Goal: Task Accomplishment & Management: Use online tool/utility

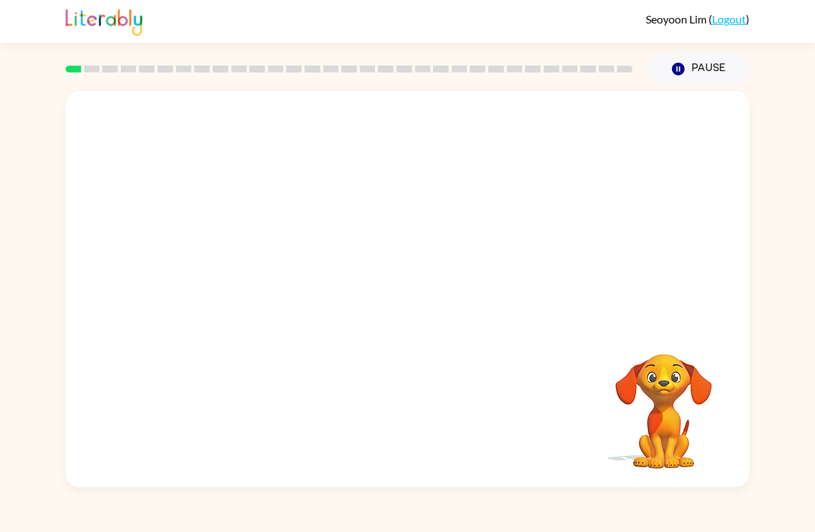
click at [370, 217] on video "Your browser must support playing .mp4 files to use Literably. Please try using…" at bounding box center [407, 208] width 683 height 234
click at [365, 226] on video "Your browser must support playing .mp4 files to use Literably. Please try using…" at bounding box center [407, 208] width 683 height 234
click at [365, 225] on video "Your browser must support playing .mp4 files to use Literably. Please try using…" at bounding box center [407, 208] width 683 height 234
click at [374, 224] on video "Your browser must support playing .mp4 files to use Literably. Please try using…" at bounding box center [407, 208] width 683 height 234
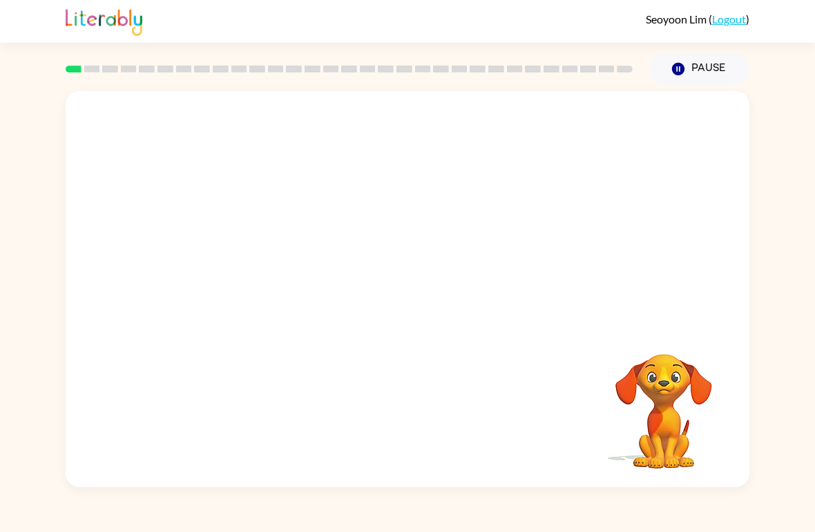
click at [367, 218] on video "Your browser must support playing .mp4 files to use Literably. Please try using…" at bounding box center [407, 208] width 683 height 234
click at [414, 305] on div at bounding box center [407, 296] width 88 height 50
click at [416, 315] on div at bounding box center [407, 296] width 88 height 50
click at [414, 304] on div at bounding box center [407, 296] width 88 height 50
click at [400, 289] on icon "button" at bounding box center [408, 296] width 24 height 24
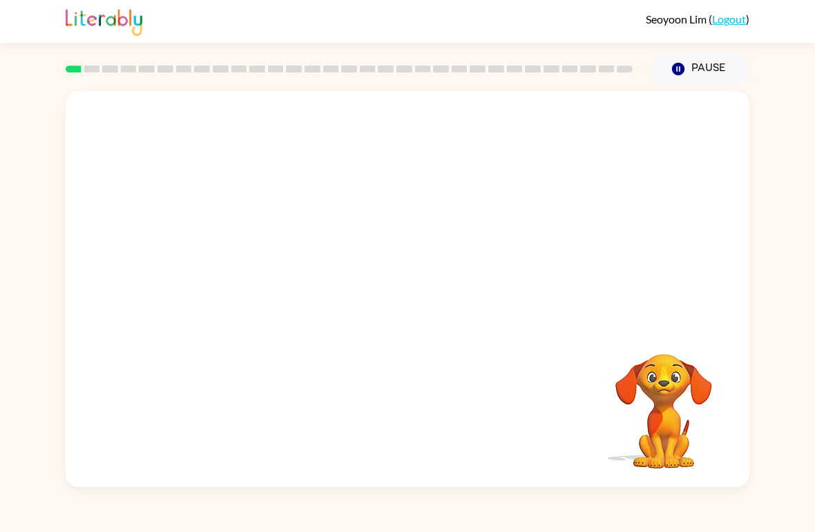
click at [400, 288] on div at bounding box center [407, 208] width 683 height 234
click at [405, 307] on div at bounding box center [407, 208] width 683 height 234
click at [405, 318] on div at bounding box center [407, 208] width 683 height 234
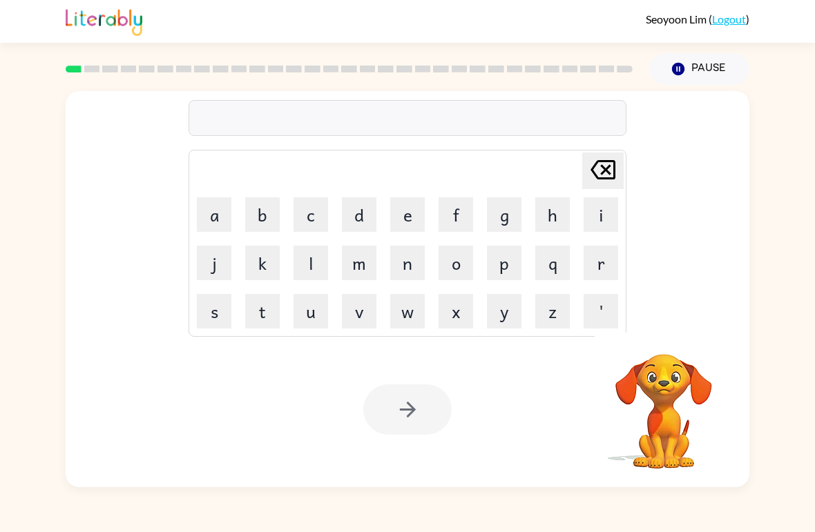
click at [668, 392] on video "Your browser must support playing .mp4 files to use Literably. Please try using…" at bounding box center [663, 402] width 138 height 138
click at [668, 389] on video "Your browser must support playing .mp4 files to use Literably. Please try using…" at bounding box center [663, 402] width 138 height 138
click at [668, 416] on video "Your browser must support playing .mp4 files to use Literably. Please try using…" at bounding box center [663, 402] width 138 height 138
click at [684, 423] on video "Your browser must support playing .mp4 files to use Literably. Please try using…" at bounding box center [663, 402] width 138 height 138
click at [649, 369] on video "Your browser must support playing .mp4 files to use Literably. Please try using…" at bounding box center [663, 402] width 138 height 138
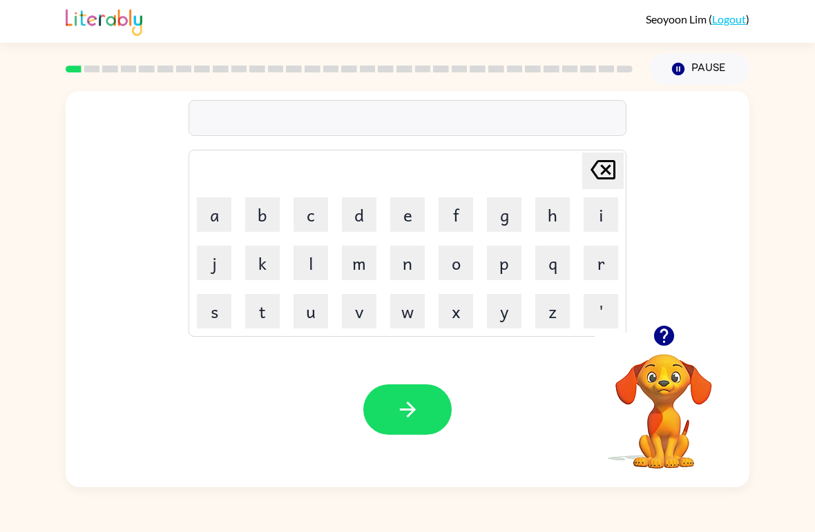
click at [668, 352] on button "button" at bounding box center [663, 335] width 35 height 35
click at [55, 22] on div "[PERSON_NAME] ( Logout )" at bounding box center [407, 21] width 815 height 43
click at [446, 219] on button "f" at bounding box center [455, 214] width 35 height 35
click at [604, 166] on icon "[PERSON_NAME] last character input" at bounding box center [602, 169] width 33 height 33
click at [670, 403] on video "Your browser must support playing .mp4 files to use Literably. Please try using…" at bounding box center [663, 402] width 138 height 138
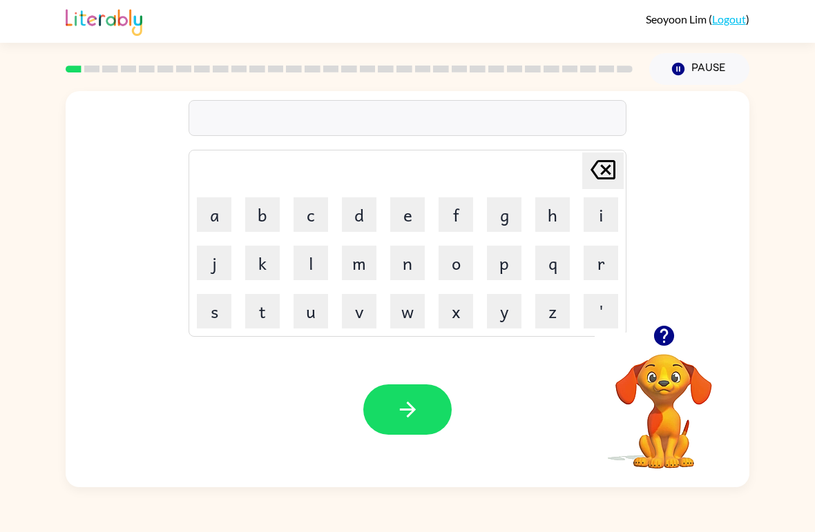
click at [642, 369] on video "Your browser must support playing .mp4 files to use Literably. Please try using…" at bounding box center [663, 402] width 138 height 138
click at [667, 332] on icon "button" at bounding box center [664, 336] width 24 height 24
click at [265, 216] on button "b" at bounding box center [262, 214] width 35 height 35
click at [452, 263] on button "o" at bounding box center [455, 263] width 35 height 35
click at [320, 319] on button "u" at bounding box center [310, 311] width 35 height 35
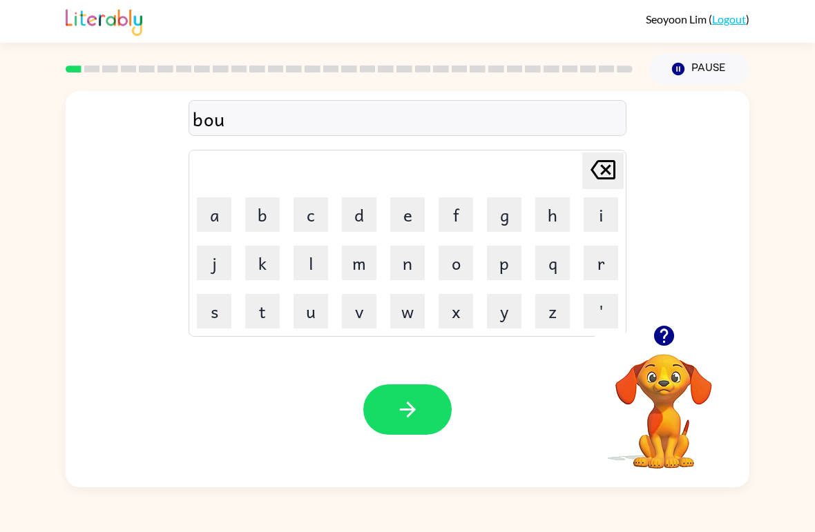
click at [356, 213] on button "d" at bounding box center [359, 214] width 35 height 35
click at [410, 219] on button "e" at bounding box center [407, 214] width 35 height 35
click at [594, 269] on button "r" at bounding box center [600, 263] width 35 height 35
click at [432, 429] on button "button" at bounding box center [407, 410] width 88 height 50
click at [310, 224] on button "c" at bounding box center [310, 214] width 35 height 35
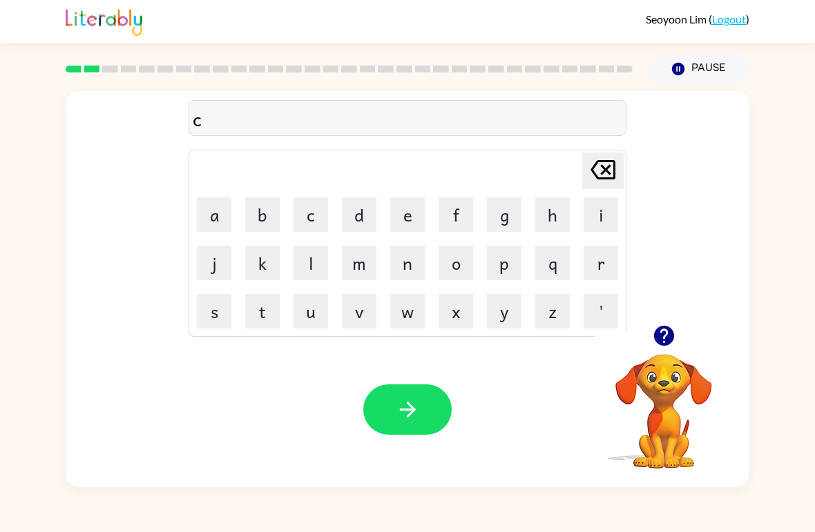
click at [462, 264] on button "o" at bounding box center [455, 263] width 35 height 35
click at [301, 314] on button "u" at bounding box center [310, 311] width 35 height 35
click at [408, 263] on button "n" at bounding box center [407, 263] width 35 height 35
click at [266, 322] on button "t" at bounding box center [262, 311] width 35 height 35
click at [405, 410] on icon "button" at bounding box center [407, 410] width 16 height 16
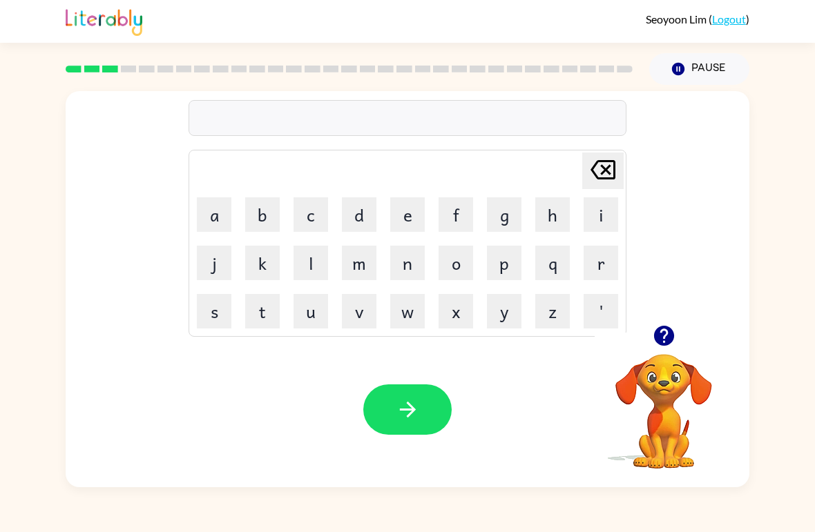
click at [294, 269] on button "l" at bounding box center [310, 263] width 35 height 35
click at [320, 371] on div "Your browser must support playing .mp4 files to use Literably. Please try using…" at bounding box center [407, 409] width 683 height 155
click at [464, 256] on button "o" at bounding box center [455, 263] width 35 height 35
click at [312, 318] on button "u" at bounding box center [310, 311] width 35 height 35
click at [316, 226] on button "c" at bounding box center [310, 214] width 35 height 35
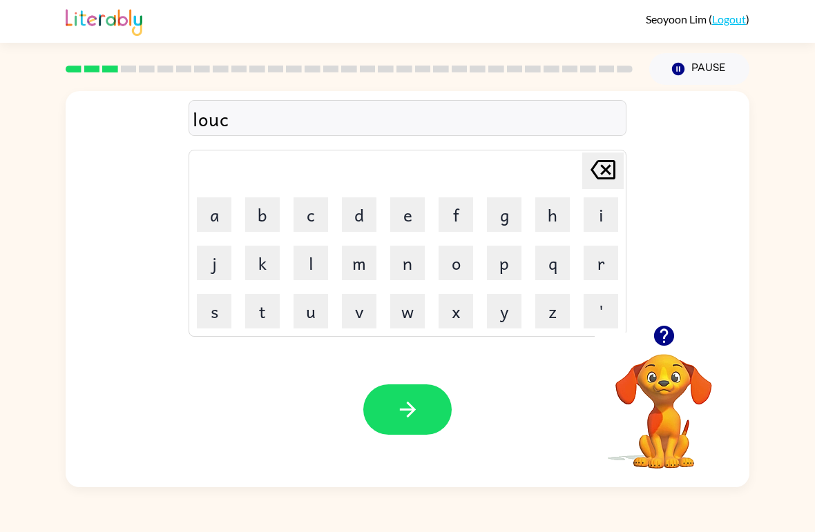
click at [220, 229] on button "a" at bounding box center [214, 214] width 35 height 35
click at [260, 319] on button "t" at bounding box center [262, 311] width 35 height 35
click at [412, 212] on button "e" at bounding box center [407, 214] width 35 height 35
click at [437, 431] on button "button" at bounding box center [407, 410] width 88 height 50
click at [271, 312] on button "t" at bounding box center [262, 311] width 35 height 35
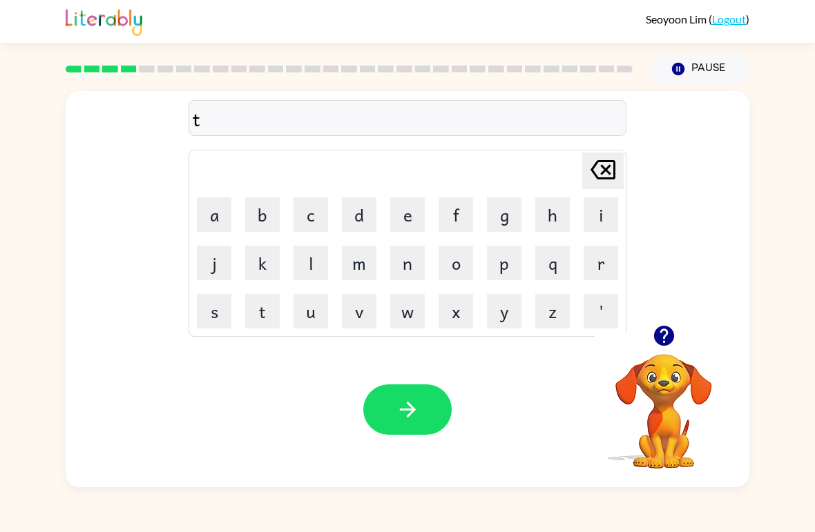
click at [410, 311] on button "w" at bounding box center [407, 311] width 35 height 35
click at [610, 225] on button "i" at bounding box center [600, 214] width 35 height 35
click at [409, 269] on button "n" at bounding box center [407, 263] width 35 height 35
click at [397, 434] on button "button" at bounding box center [407, 410] width 88 height 50
click at [409, 264] on button "n" at bounding box center [407, 263] width 35 height 35
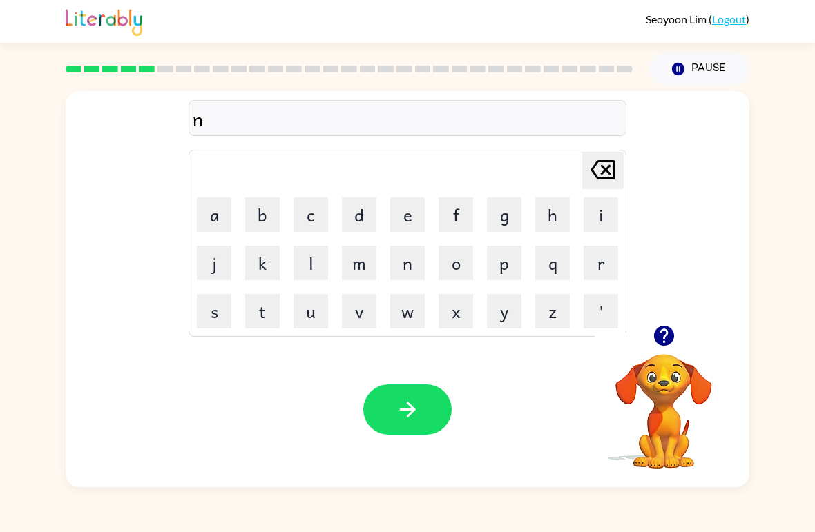
click at [407, 215] on button "e" at bounding box center [407, 214] width 35 height 35
click at [209, 222] on button "a" at bounding box center [214, 214] width 35 height 35
click at [587, 262] on button "r" at bounding box center [600, 263] width 35 height 35
click at [313, 268] on button "l" at bounding box center [310, 263] width 35 height 35
click at [513, 318] on button "y" at bounding box center [504, 311] width 35 height 35
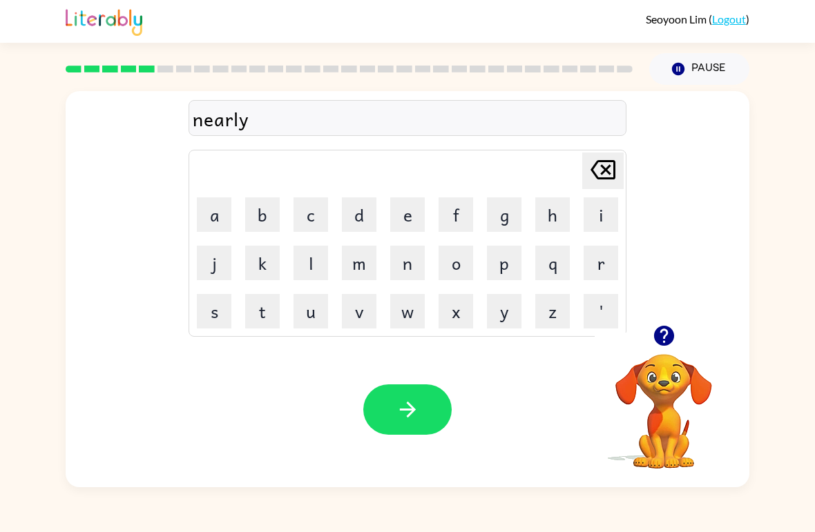
click at [414, 429] on button "button" at bounding box center [407, 410] width 88 height 50
click at [665, 325] on icon "button" at bounding box center [664, 336] width 24 height 24
click at [259, 230] on button "b" at bounding box center [262, 214] width 35 height 35
click at [401, 219] on button "e" at bounding box center [407, 214] width 35 height 35
click at [551, 218] on button "h" at bounding box center [552, 214] width 35 height 35
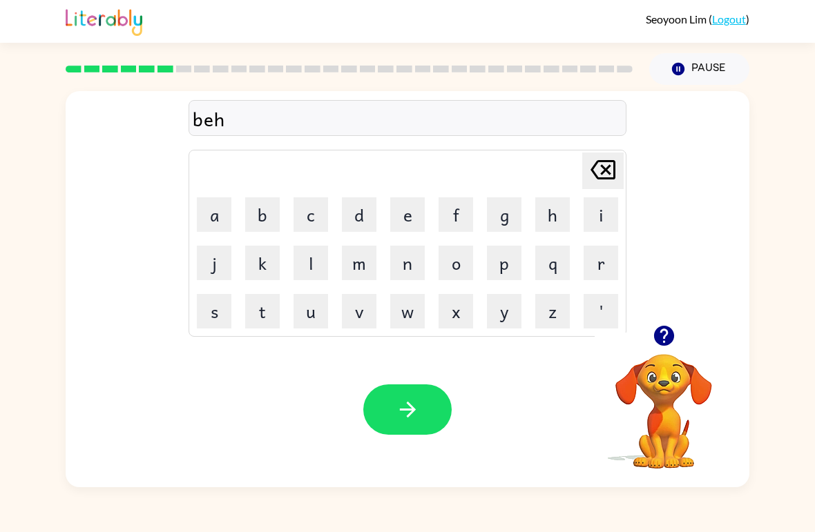
click at [591, 214] on button "i" at bounding box center [600, 214] width 35 height 35
click at [599, 171] on icon "[PERSON_NAME] last character input" at bounding box center [602, 169] width 33 height 33
click at [602, 230] on button "i" at bounding box center [600, 214] width 35 height 35
click at [601, 183] on icon "[PERSON_NAME] last character input" at bounding box center [602, 169] width 33 height 33
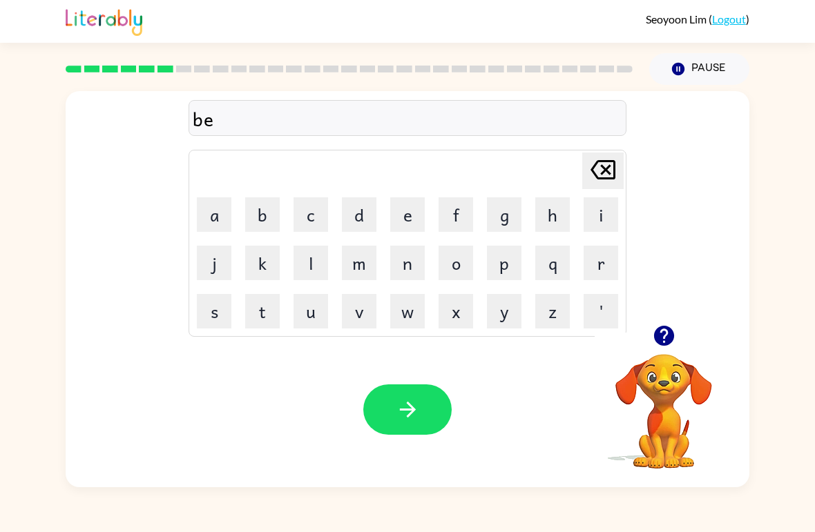
click at [599, 179] on icon at bounding box center [602, 169] width 25 height 19
click at [593, 223] on button "i" at bounding box center [600, 214] width 35 height 35
click at [499, 222] on button "g" at bounding box center [504, 214] width 35 height 35
click at [553, 229] on button "h" at bounding box center [552, 214] width 35 height 35
click at [605, 220] on button "i" at bounding box center [600, 214] width 35 height 35
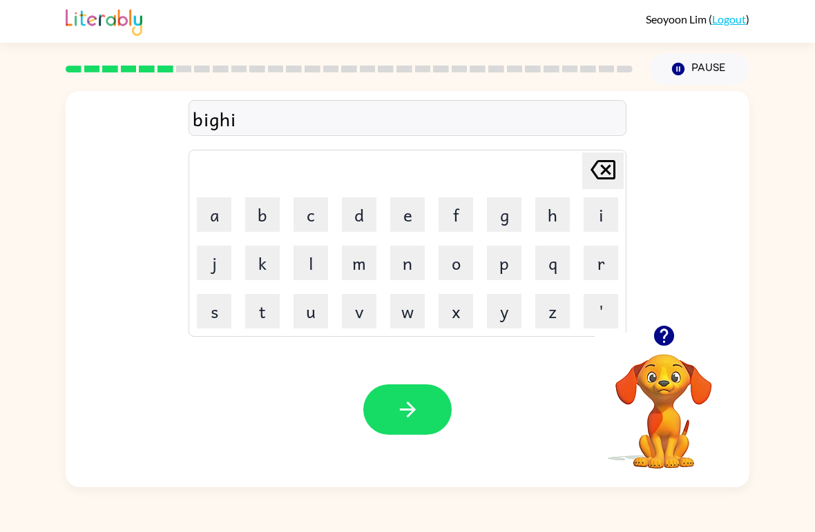
click at [394, 275] on button "n" at bounding box center [407, 263] width 35 height 35
click at [428, 414] on button "button" at bounding box center [407, 410] width 88 height 50
click at [261, 312] on button "t" at bounding box center [262, 311] width 35 height 35
click at [599, 268] on button "r" at bounding box center [600, 263] width 35 height 35
click at [414, 224] on button "e" at bounding box center [407, 214] width 35 height 35
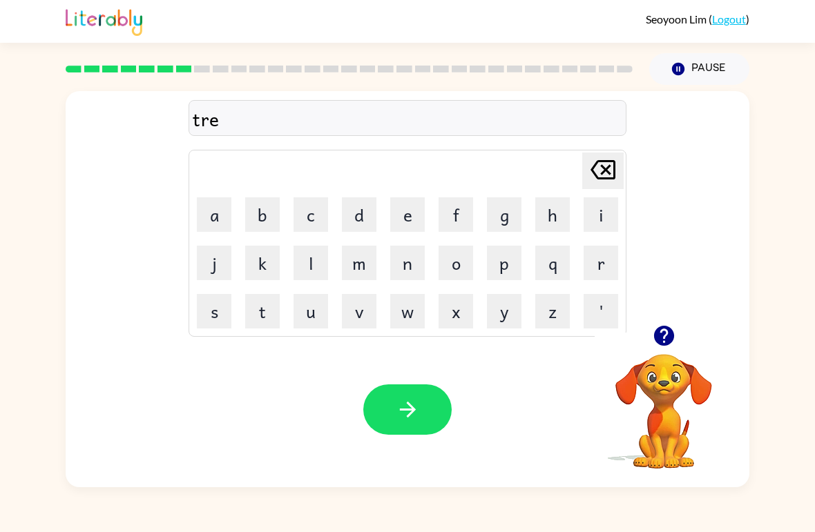
click at [208, 203] on button "a" at bounding box center [214, 214] width 35 height 35
click at [309, 210] on button "c" at bounding box center [310, 214] width 35 height 35
click at [300, 268] on button "l" at bounding box center [310, 263] width 35 height 35
click at [397, 228] on button "e" at bounding box center [407, 214] width 35 height 35
click at [397, 403] on icon "button" at bounding box center [408, 410] width 24 height 24
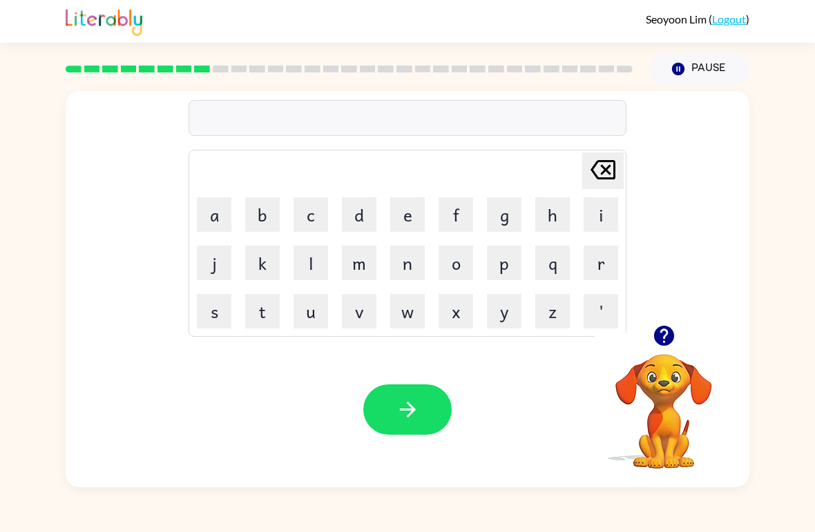
click at [360, 275] on button "m" at bounding box center [359, 263] width 35 height 35
click at [599, 211] on button "i" at bounding box center [600, 214] width 35 height 35
click at [595, 252] on button "r" at bounding box center [600, 263] width 35 height 35
click at [315, 231] on button "c" at bounding box center [310, 214] width 35 height 35
click at [318, 269] on button "l" at bounding box center [310, 263] width 35 height 35
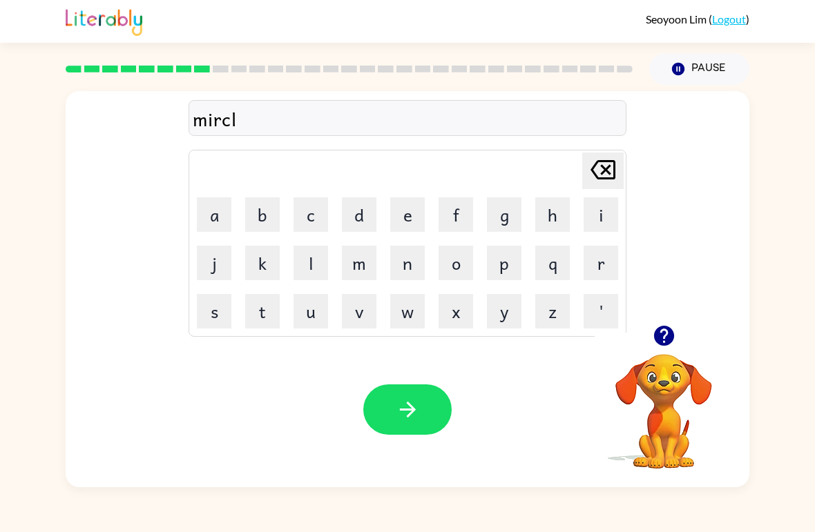
click at [405, 220] on button "e" at bounding box center [407, 214] width 35 height 35
click at [412, 408] on icon "button" at bounding box center [407, 410] width 16 height 16
click at [405, 255] on button "n" at bounding box center [407, 263] width 35 height 35
click at [415, 222] on button "e" at bounding box center [407, 214] width 35 height 35
click at [217, 223] on button "a" at bounding box center [214, 214] width 35 height 35
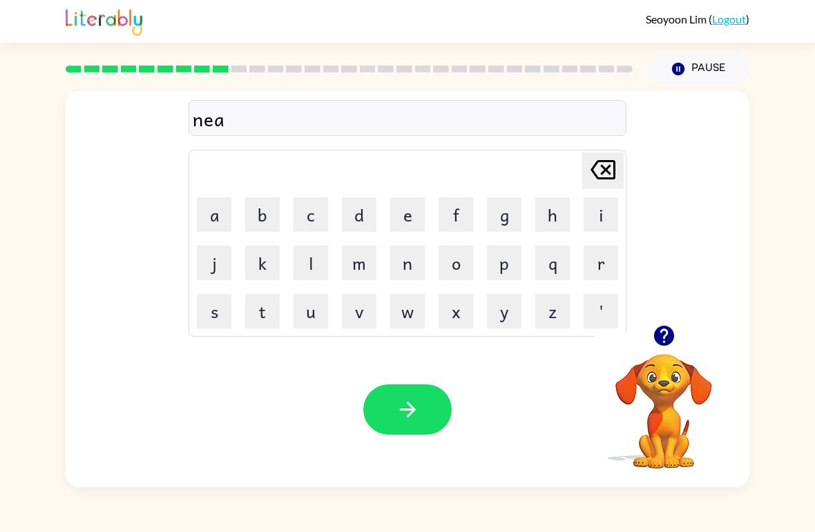
click at [269, 213] on button "b" at bounding box center [262, 214] width 35 height 35
click at [304, 278] on button "l" at bounding box center [310, 263] width 35 height 35
click at [404, 221] on button "e" at bounding box center [407, 214] width 35 height 35
click at [609, 168] on icon at bounding box center [602, 169] width 25 height 19
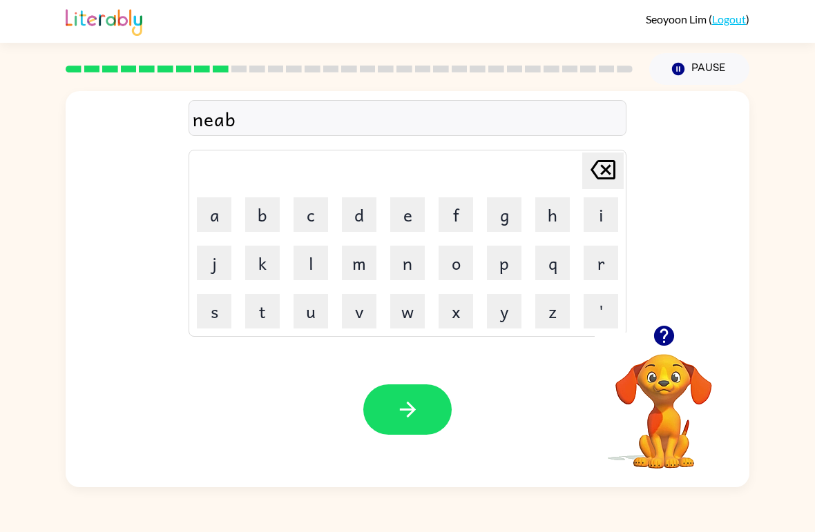
click at [613, 171] on icon at bounding box center [602, 169] width 25 height 19
click at [358, 263] on button "m" at bounding box center [359, 263] width 35 height 35
click at [253, 220] on button "b" at bounding box center [262, 214] width 35 height 35
click at [302, 265] on button "l" at bounding box center [310, 263] width 35 height 35
click at [402, 209] on button "e" at bounding box center [407, 214] width 35 height 35
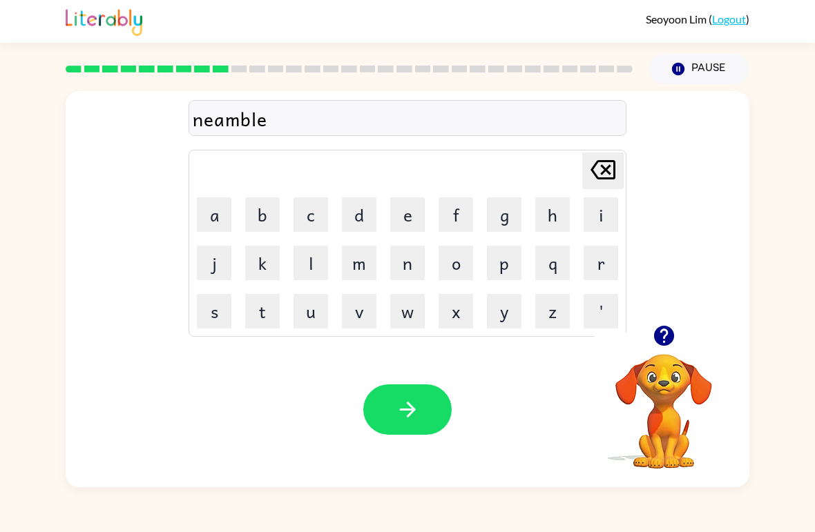
click at [406, 409] on icon "button" at bounding box center [408, 410] width 24 height 24
click at [304, 311] on button "u" at bounding box center [310, 311] width 35 height 35
click at [400, 275] on button "n" at bounding box center [407, 263] width 35 height 35
click at [648, 331] on button "button" at bounding box center [663, 335] width 35 height 35
click at [456, 224] on button "f" at bounding box center [455, 214] width 35 height 35
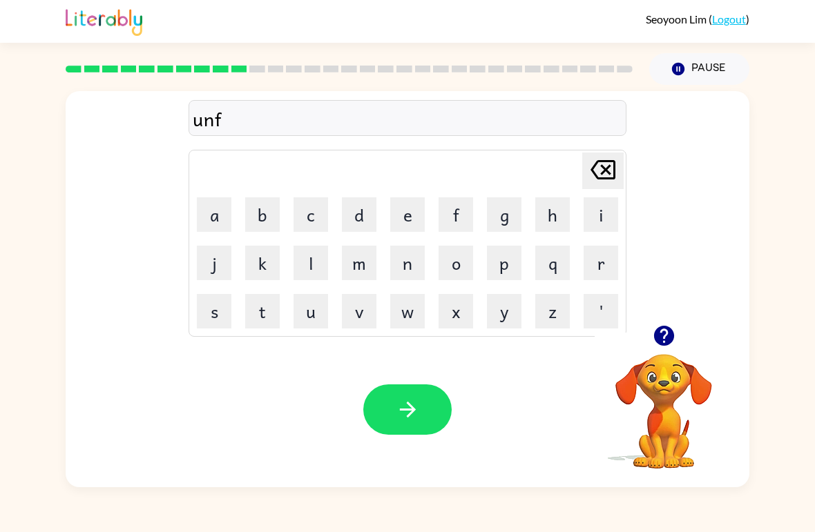
click at [318, 307] on button "u" at bounding box center [310, 311] width 35 height 35
click at [309, 278] on button "l" at bounding box center [310, 263] width 35 height 35
click at [257, 328] on button "t" at bounding box center [262, 311] width 35 height 35
click at [399, 397] on button "button" at bounding box center [407, 410] width 88 height 50
click at [356, 313] on button "v" at bounding box center [359, 311] width 35 height 35
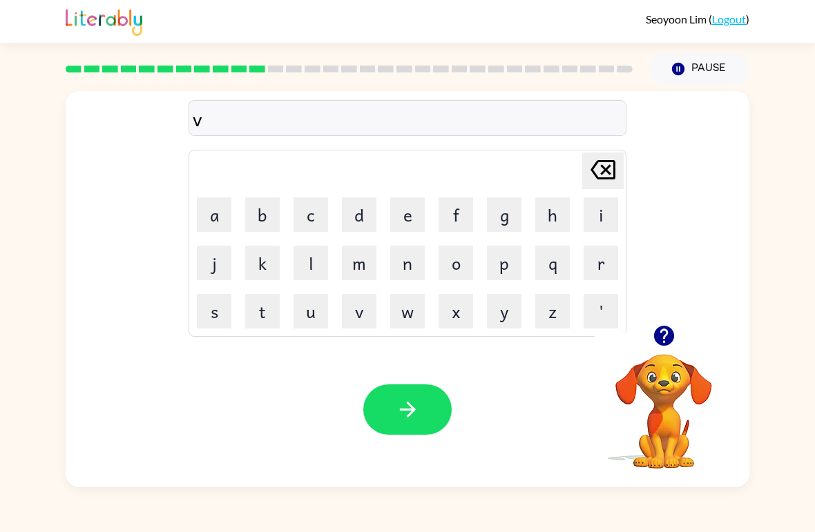
click at [461, 264] on button "o" at bounding box center [455, 263] width 35 height 35
click at [256, 313] on button "t" at bounding box center [262, 311] width 35 height 35
click at [402, 216] on button "e" at bounding box center [407, 214] width 35 height 35
click at [417, 411] on icon "button" at bounding box center [408, 410] width 24 height 24
click at [663, 344] on icon "button" at bounding box center [663, 336] width 20 height 20
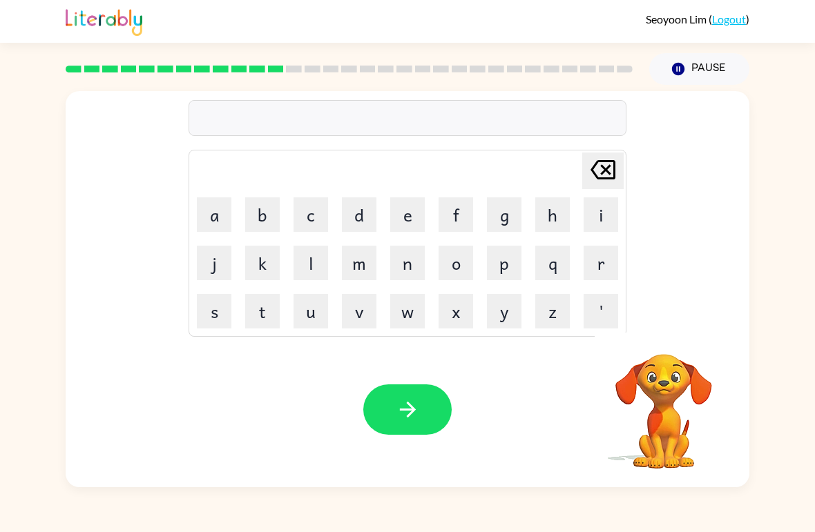
click at [269, 224] on button "b" at bounding box center [262, 214] width 35 height 35
click at [411, 217] on button "e" at bounding box center [407, 214] width 35 height 35
click at [356, 222] on button "d" at bounding box center [359, 214] width 35 height 35
click at [259, 322] on button "t" at bounding box center [262, 311] width 35 height 35
click at [595, 217] on button "i" at bounding box center [600, 214] width 35 height 35
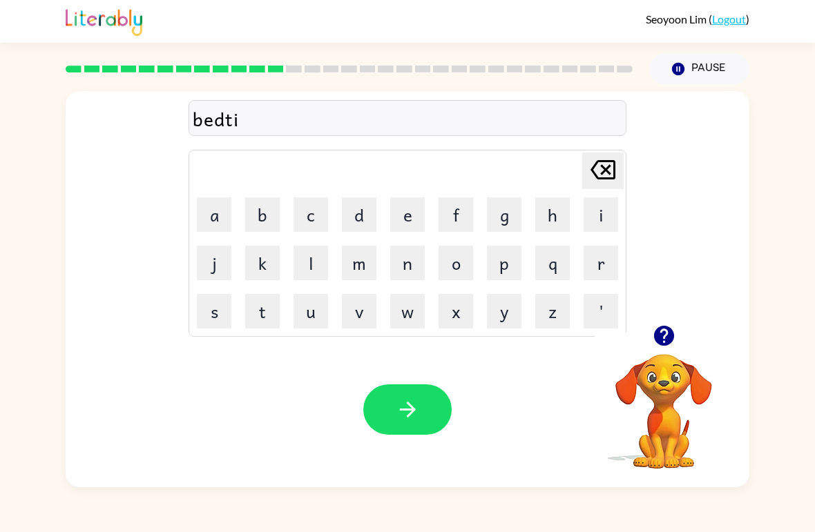
click at [353, 269] on button "m" at bounding box center [359, 263] width 35 height 35
click at [398, 216] on button "e" at bounding box center [407, 214] width 35 height 35
click at [402, 406] on icon "button" at bounding box center [408, 410] width 24 height 24
click at [457, 220] on button "f" at bounding box center [455, 214] width 35 height 35
click at [601, 221] on button "i" at bounding box center [600, 214] width 35 height 35
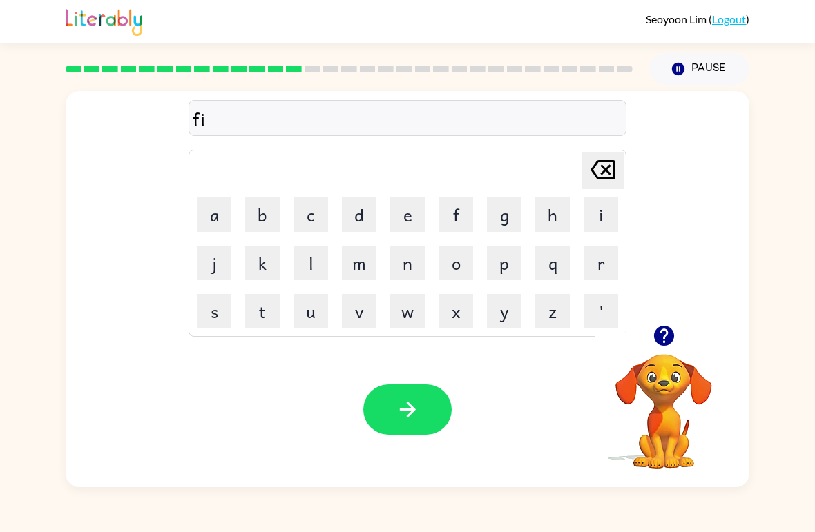
click at [360, 222] on button "d" at bounding box center [359, 214] width 35 height 35
click at [403, 269] on button "n" at bounding box center [407, 263] width 35 height 35
click at [406, 224] on button "e" at bounding box center [407, 214] width 35 height 35
click at [224, 304] on button "s" at bounding box center [214, 311] width 35 height 35
click at [278, 320] on button "t" at bounding box center [262, 311] width 35 height 35
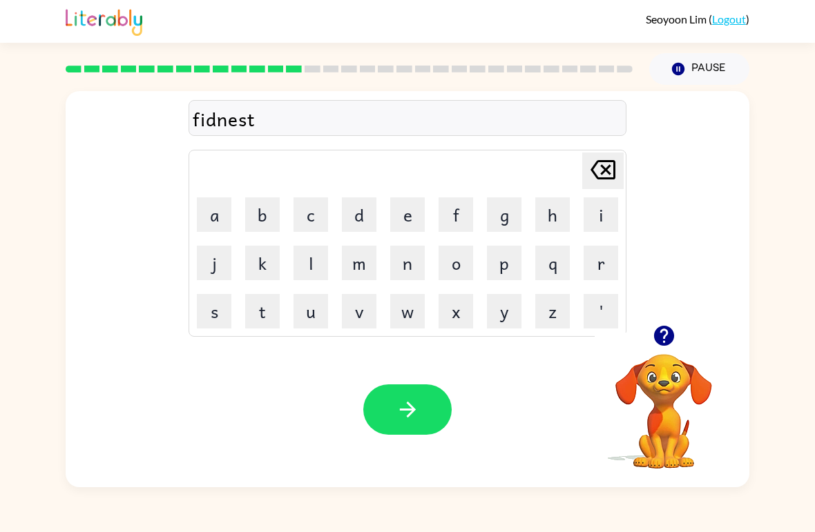
click at [603, 175] on icon "[PERSON_NAME] last character input" at bounding box center [602, 169] width 33 height 33
click at [214, 305] on button "s" at bounding box center [214, 311] width 35 height 35
click at [385, 405] on button "button" at bounding box center [407, 410] width 88 height 50
click at [652, 344] on icon "button" at bounding box center [664, 336] width 24 height 24
click at [358, 223] on button "d" at bounding box center [359, 214] width 35 height 35
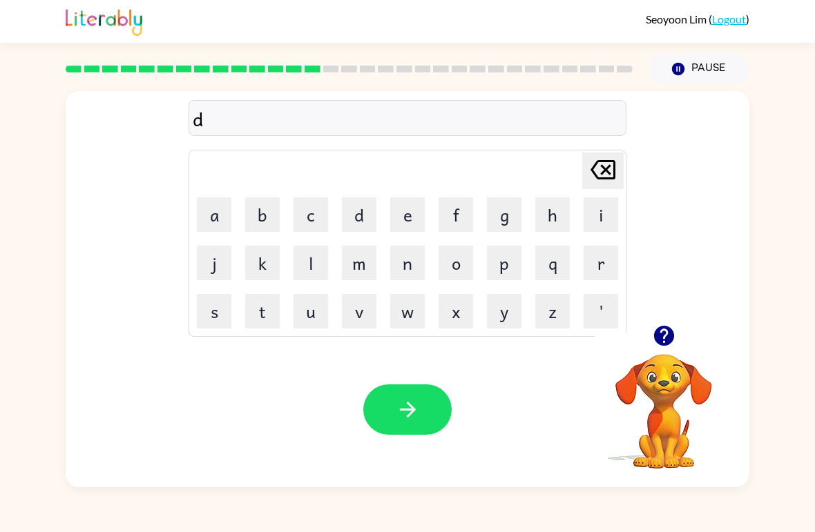
click at [311, 273] on button "l" at bounding box center [310, 263] width 35 height 35
click at [220, 219] on button "a" at bounding box center [214, 214] width 35 height 35
click at [600, 211] on button "i" at bounding box center [600, 214] width 35 height 35
click at [408, 222] on button "e" at bounding box center [407, 214] width 35 height 35
click at [416, 398] on icon "button" at bounding box center [408, 410] width 24 height 24
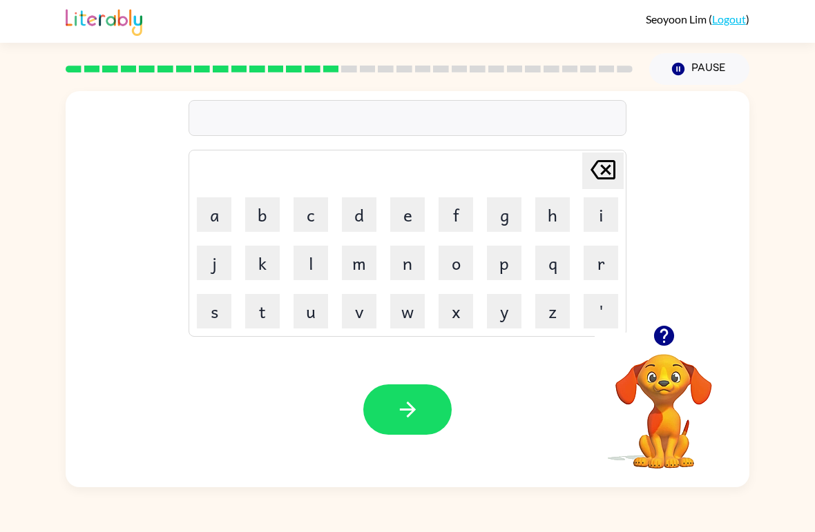
click at [264, 309] on button "t" at bounding box center [262, 311] width 35 height 35
click at [311, 314] on button "u" at bounding box center [310, 311] width 35 height 35
click at [592, 271] on button "r" at bounding box center [600, 263] width 35 height 35
click at [396, 268] on button "n" at bounding box center [407, 263] width 35 height 35
click at [396, 409] on icon "button" at bounding box center [408, 410] width 24 height 24
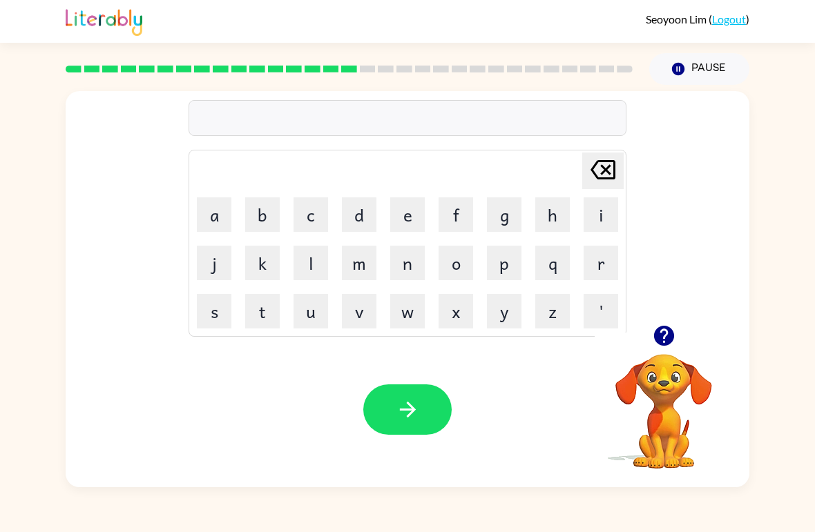
click at [216, 313] on button "s" at bounding box center [214, 311] width 35 height 35
click at [416, 213] on button "e" at bounding box center [407, 214] width 35 height 35
click at [263, 308] on button "t" at bounding box center [262, 311] width 35 height 35
click at [449, 405] on button "button" at bounding box center [407, 410] width 88 height 50
click at [259, 222] on button "b" at bounding box center [262, 214] width 35 height 35
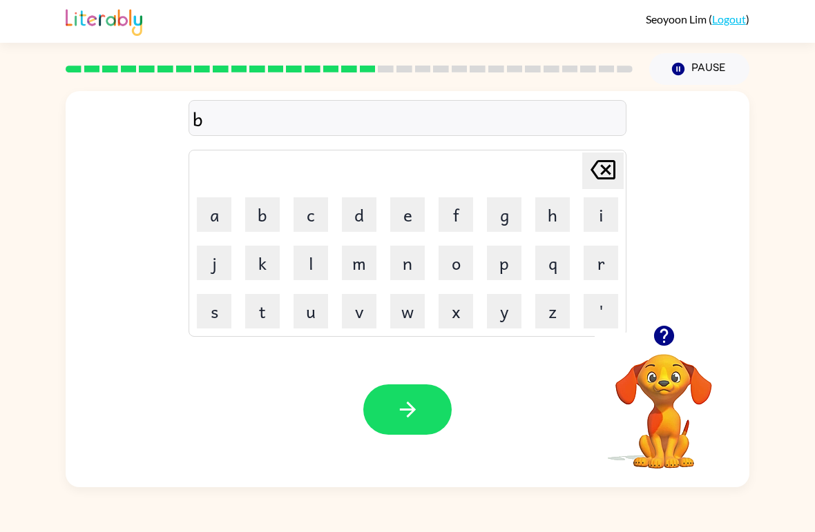
click at [598, 268] on button "r" at bounding box center [600, 263] width 35 height 35
click at [413, 220] on button "e" at bounding box center [407, 214] width 35 height 35
click at [202, 225] on button "a" at bounding box center [214, 214] width 35 height 35
click at [357, 263] on button "m" at bounding box center [359, 263] width 35 height 35
click at [596, 215] on button "i" at bounding box center [600, 214] width 35 height 35
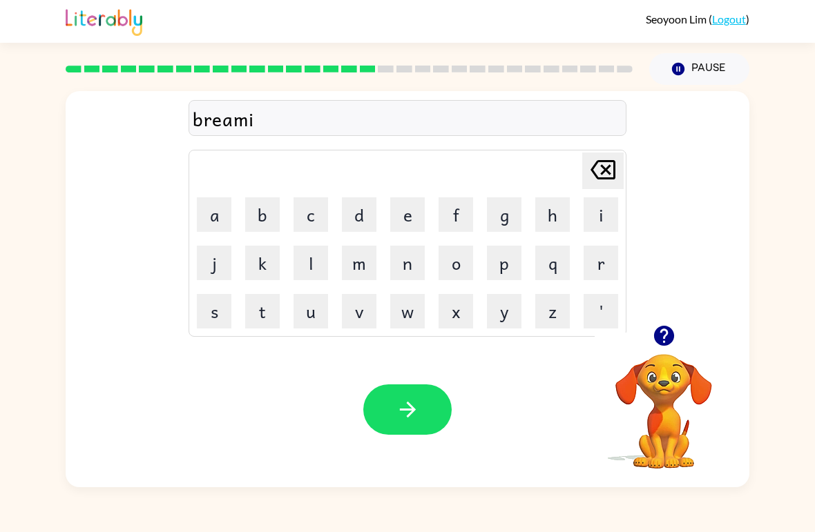
click at [419, 269] on button "n" at bounding box center [407, 263] width 35 height 35
click at [509, 212] on button "g" at bounding box center [504, 214] width 35 height 35
click at [424, 410] on button "button" at bounding box center [407, 410] width 88 height 50
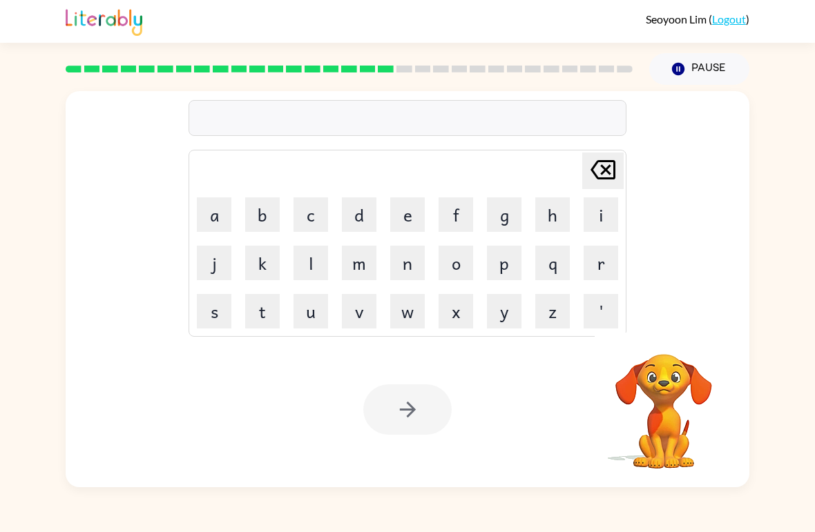
click at [509, 264] on button "p" at bounding box center [504, 263] width 35 height 35
click at [311, 270] on button "l" at bounding box center [310, 263] width 35 height 35
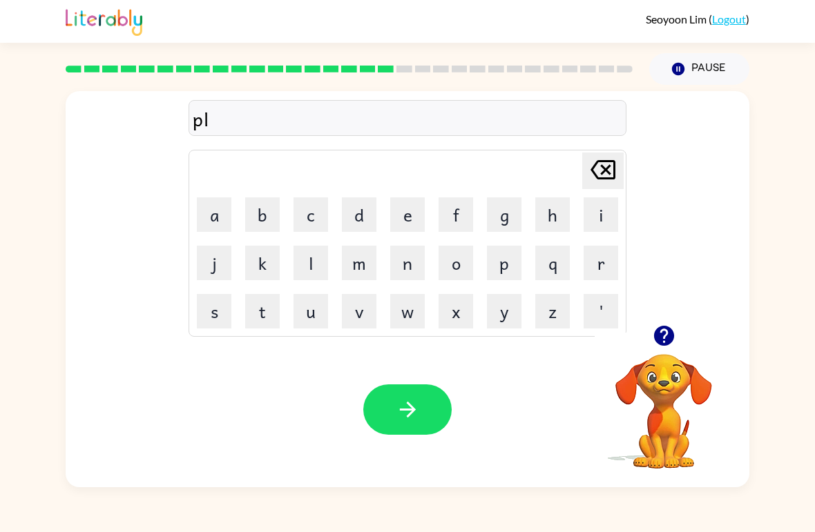
click at [211, 212] on button "a" at bounding box center [214, 214] width 35 height 35
click at [213, 325] on button "s" at bounding box center [214, 311] width 35 height 35
click at [271, 313] on button "t" at bounding box center [262, 311] width 35 height 35
click at [586, 204] on button "i" at bounding box center [600, 214] width 35 height 35
click at [313, 222] on button "c" at bounding box center [310, 214] width 35 height 35
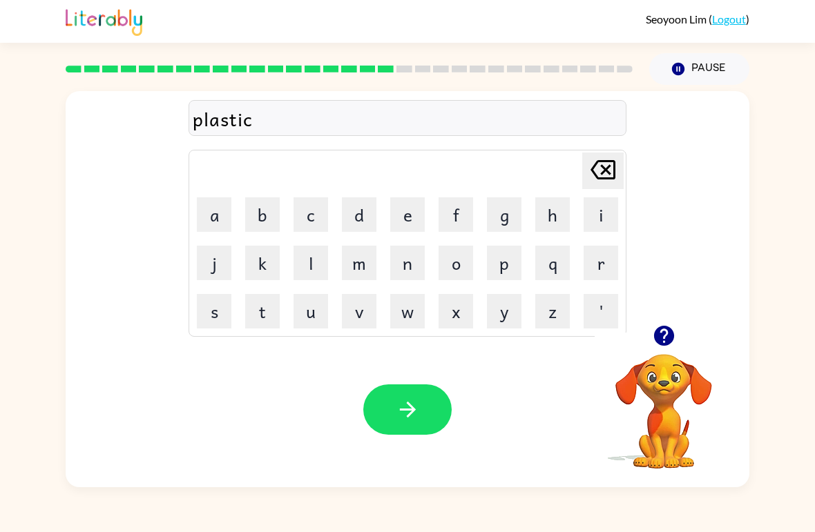
click at [411, 418] on icon "button" at bounding box center [408, 410] width 24 height 24
click at [353, 220] on button "d" at bounding box center [359, 214] width 35 height 35
click at [594, 214] on button "i" at bounding box center [600, 214] width 35 height 35
click at [222, 313] on button "s" at bounding box center [214, 311] width 35 height 35
click at [511, 260] on button "p" at bounding box center [504, 263] width 35 height 35
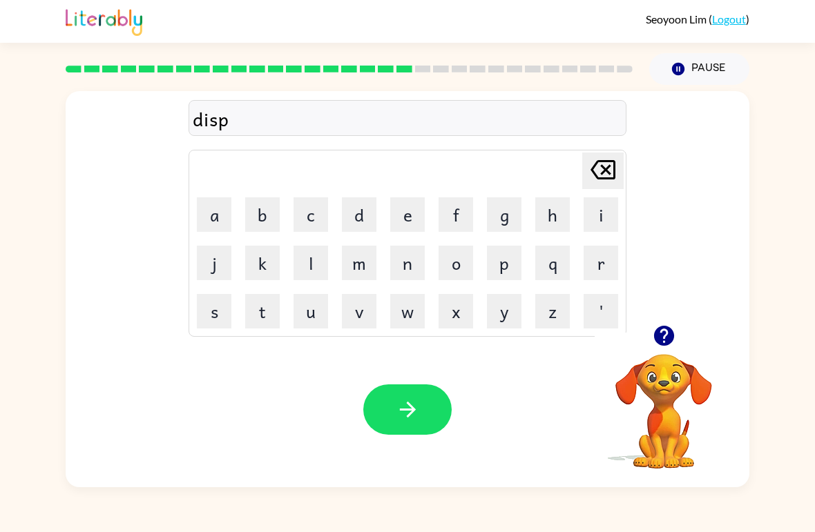
click at [316, 263] on button "l" at bounding box center [310, 263] width 35 height 35
click at [221, 224] on button "a" at bounding box center [214, 214] width 35 height 35
click at [510, 316] on button "y" at bounding box center [504, 311] width 35 height 35
click at [419, 404] on icon "button" at bounding box center [408, 410] width 24 height 24
click at [351, 213] on button "d" at bounding box center [359, 214] width 35 height 35
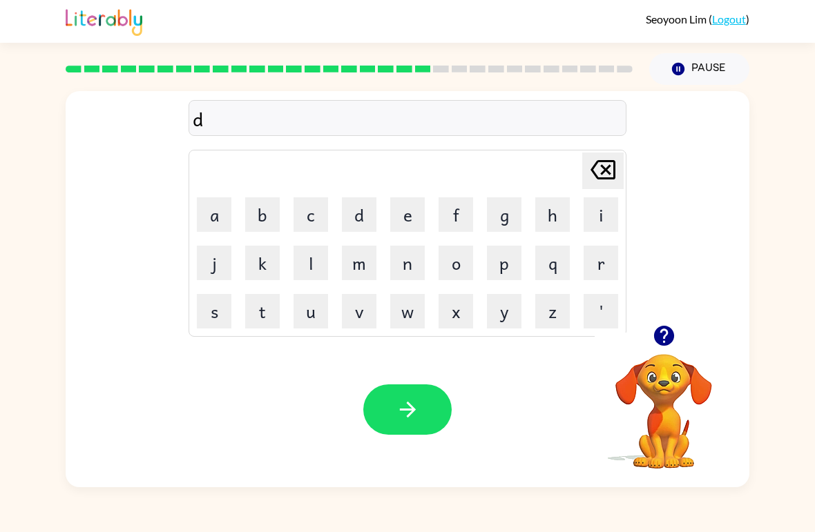
click at [307, 319] on button "u" at bounding box center [310, 311] width 35 height 35
click at [222, 318] on button "s" at bounding box center [214, 311] width 35 height 35
click at [259, 315] on button "t" at bounding box center [262, 311] width 35 height 35
click at [409, 217] on button "e" at bounding box center [407, 214] width 35 height 35
click at [258, 320] on button "t" at bounding box center [262, 311] width 35 height 35
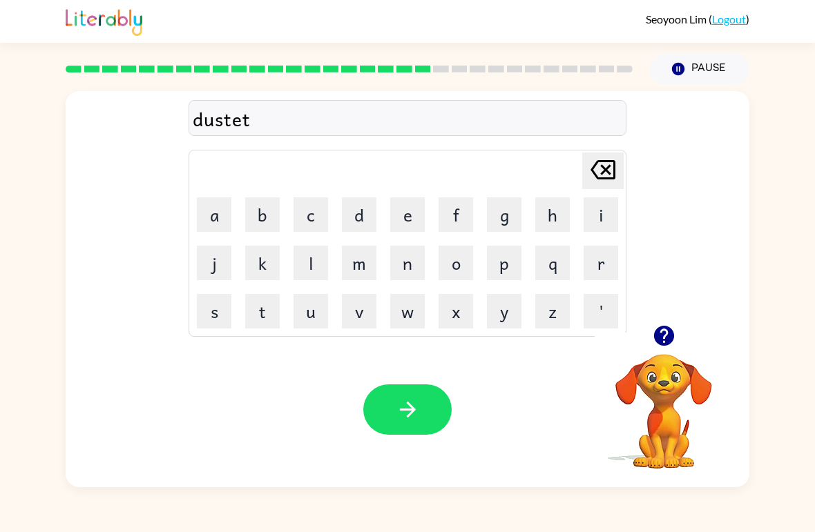
click at [431, 396] on button "button" at bounding box center [407, 410] width 88 height 50
click at [211, 327] on button "s" at bounding box center [214, 311] width 35 height 35
click at [402, 217] on button "e" at bounding box center [407, 214] width 35 height 35
click at [409, 270] on button "n" at bounding box center [407, 263] width 35 height 35
click at [262, 310] on button "t" at bounding box center [262, 311] width 35 height 35
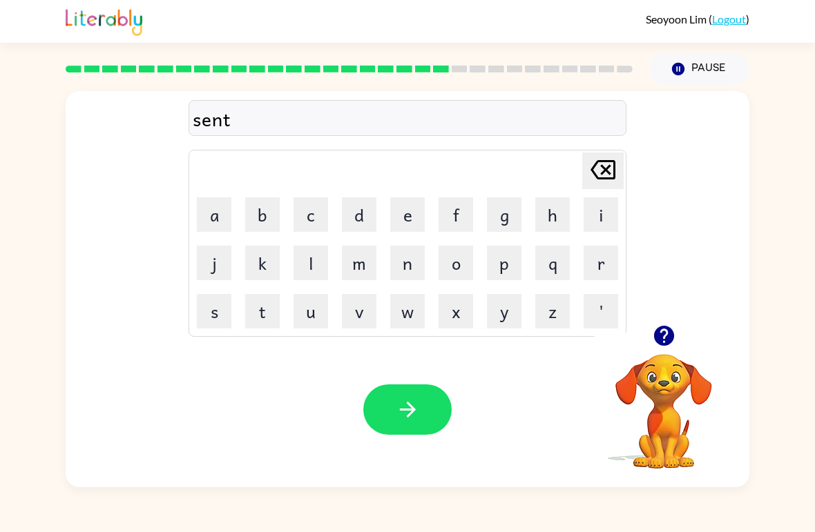
click at [410, 217] on button "e" at bounding box center [407, 214] width 35 height 35
click at [309, 222] on button "c" at bounding box center [310, 214] width 35 height 35
click at [606, 178] on icon at bounding box center [602, 169] width 25 height 19
click at [366, 226] on button "d" at bounding box center [359, 214] width 35 height 35
click at [402, 397] on button "button" at bounding box center [407, 410] width 88 height 50
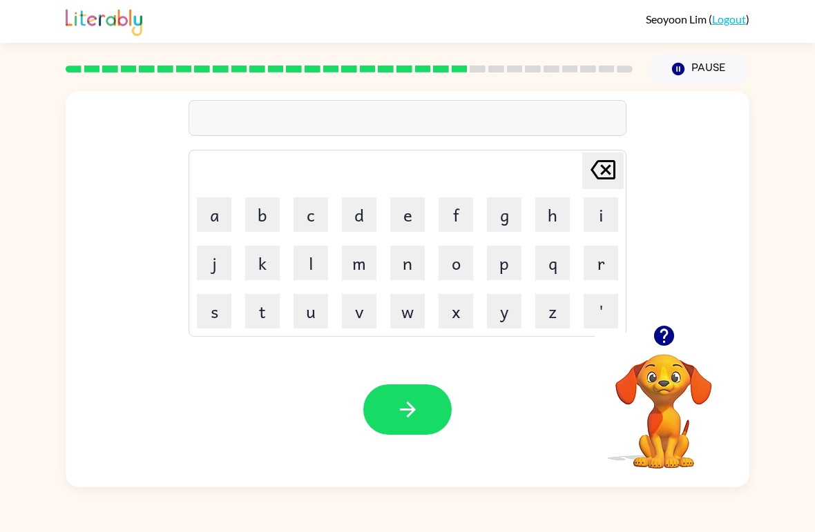
click at [597, 260] on button "r" at bounding box center [600, 263] width 35 height 35
click at [208, 217] on button "a" at bounding box center [214, 214] width 35 height 35
click at [605, 217] on button "i" at bounding box center [600, 214] width 35 height 35
click at [407, 267] on button "n" at bounding box center [407, 263] width 35 height 35
click at [316, 210] on button "c" at bounding box center [310, 214] width 35 height 35
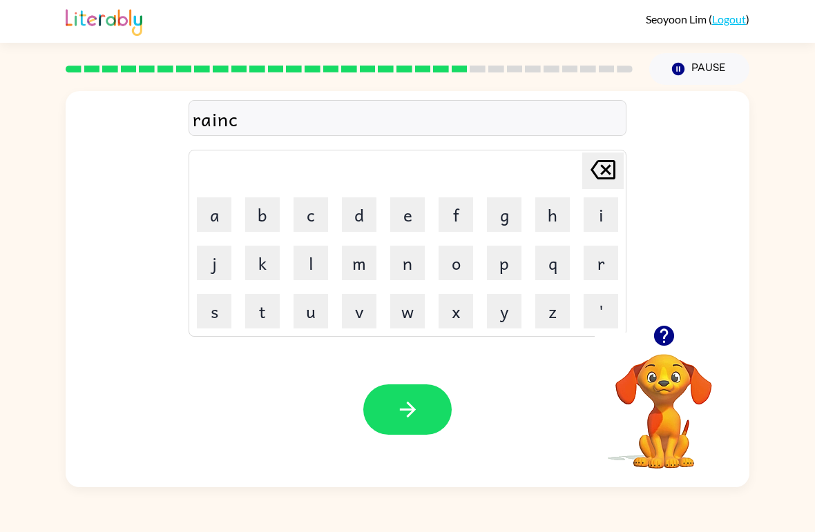
click at [472, 262] on button "o" at bounding box center [455, 263] width 35 height 35
click at [209, 213] on button "a" at bounding box center [214, 214] width 35 height 35
click at [262, 318] on button "t" at bounding box center [262, 311] width 35 height 35
click at [407, 414] on icon "button" at bounding box center [408, 410] width 24 height 24
click at [367, 269] on button "m" at bounding box center [359, 263] width 35 height 35
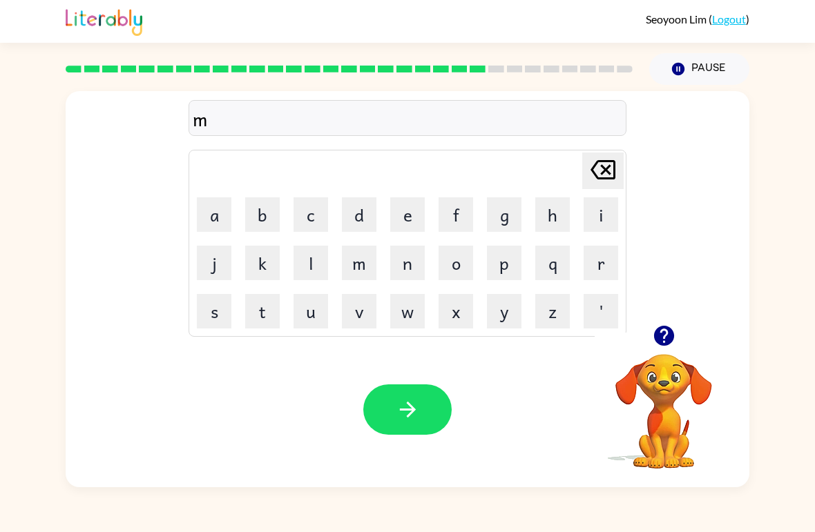
click at [204, 224] on button "a" at bounding box center [214, 214] width 35 height 35
click at [598, 262] on button "r" at bounding box center [600, 263] width 35 height 35
click at [264, 264] on button "k" at bounding box center [262, 263] width 35 height 35
click at [418, 215] on button "e" at bounding box center [407, 214] width 35 height 35
click at [585, 246] on button "r" at bounding box center [600, 263] width 35 height 35
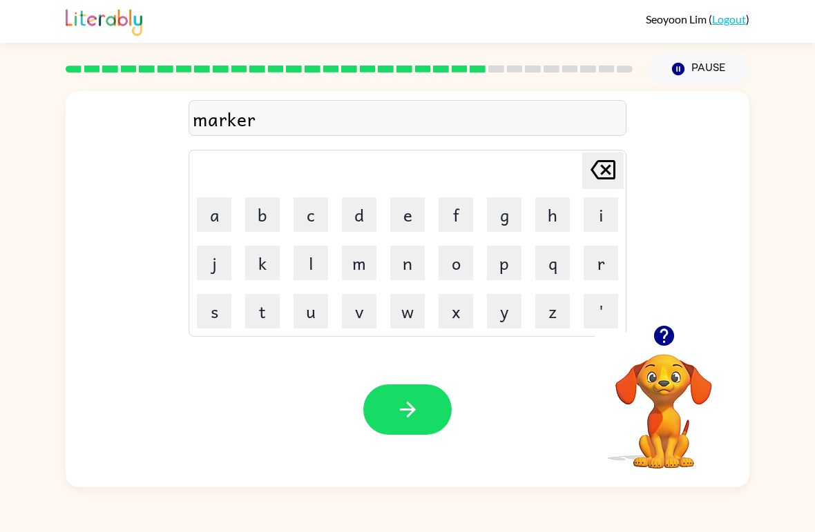
click at [429, 420] on button "button" at bounding box center [407, 410] width 88 height 50
click at [616, 209] on button "i" at bounding box center [600, 214] width 35 height 35
click at [444, 213] on button "f" at bounding box center [455, 214] width 35 height 35
click at [259, 224] on button "b" at bounding box center [262, 214] width 35 height 35
click at [221, 228] on button "a" at bounding box center [214, 214] width 35 height 35
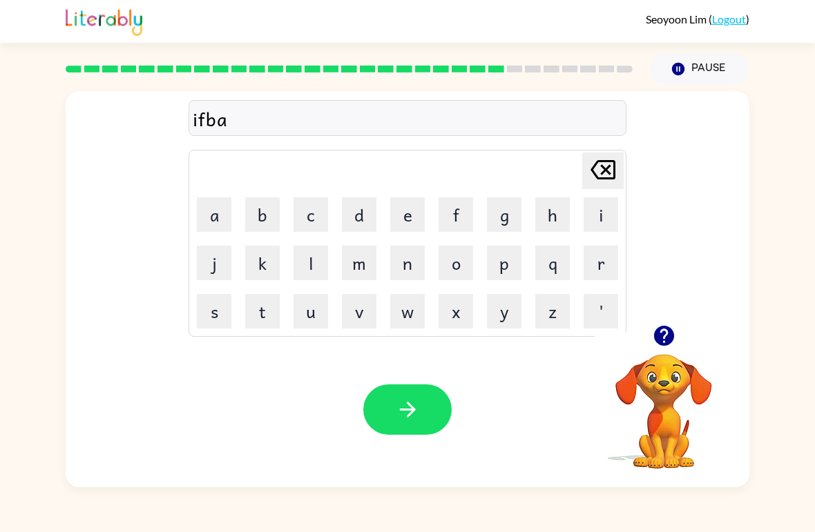
click at [407, 270] on button "n" at bounding box center [407, 263] width 35 height 35
click at [211, 316] on button "s" at bounding box center [214, 311] width 35 height 35
click at [598, 222] on button "i" at bounding box center [600, 214] width 35 height 35
click at [416, 263] on button "n" at bounding box center [407, 263] width 35 height 35
click at [505, 218] on button "g" at bounding box center [504, 214] width 35 height 35
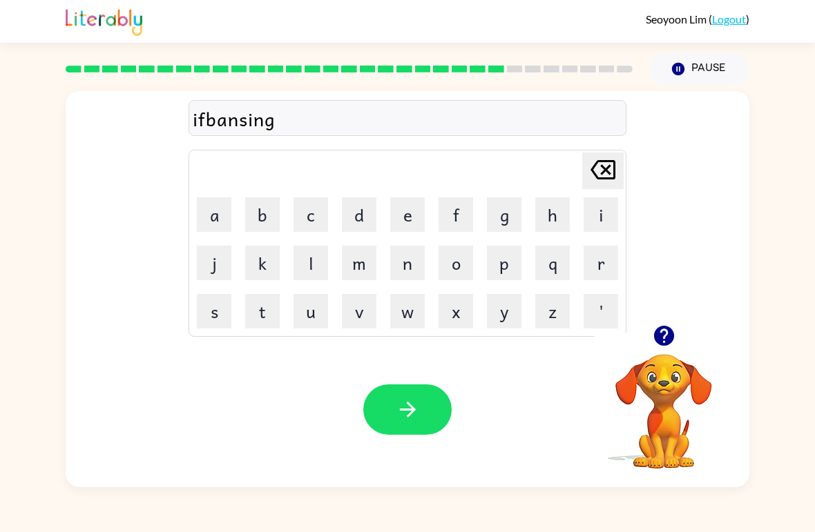
click at [407, 414] on icon "button" at bounding box center [408, 410] width 24 height 24
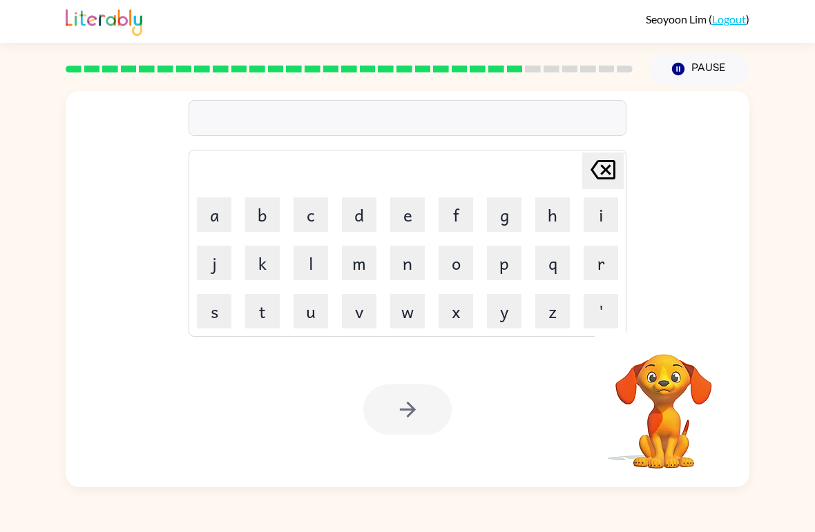
click at [804, 179] on div "[PERSON_NAME] last character input a b c d e f g h i j k l m n o p q r s t u v …" at bounding box center [407, 286] width 815 height 402
click at [513, 225] on button "g" at bounding box center [504, 214] width 35 height 35
click at [447, 264] on button "o" at bounding box center [455, 263] width 35 height 35
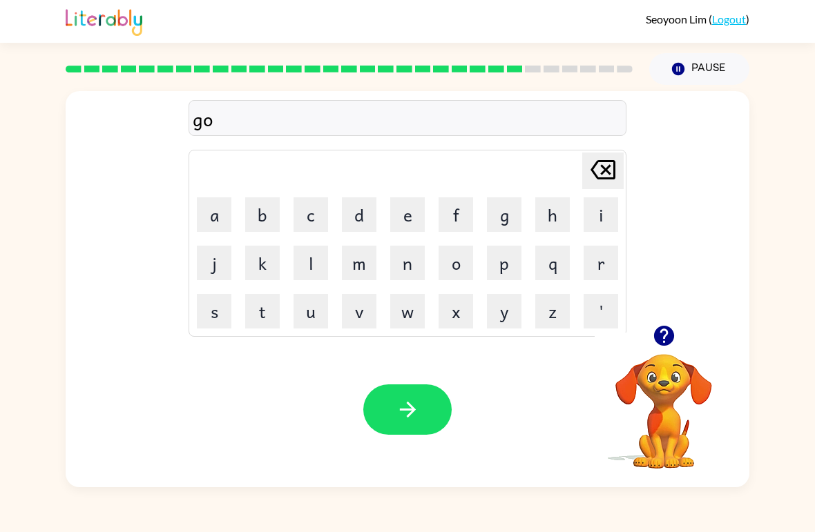
click at [313, 311] on button "u" at bounding box center [310, 311] width 35 height 35
click at [258, 211] on button "b" at bounding box center [262, 214] width 35 height 35
click at [310, 268] on button "l" at bounding box center [310, 263] width 35 height 35
click at [605, 220] on button "i" at bounding box center [600, 214] width 35 height 35
click at [402, 264] on button "n" at bounding box center [407, 263] width 35 height 35
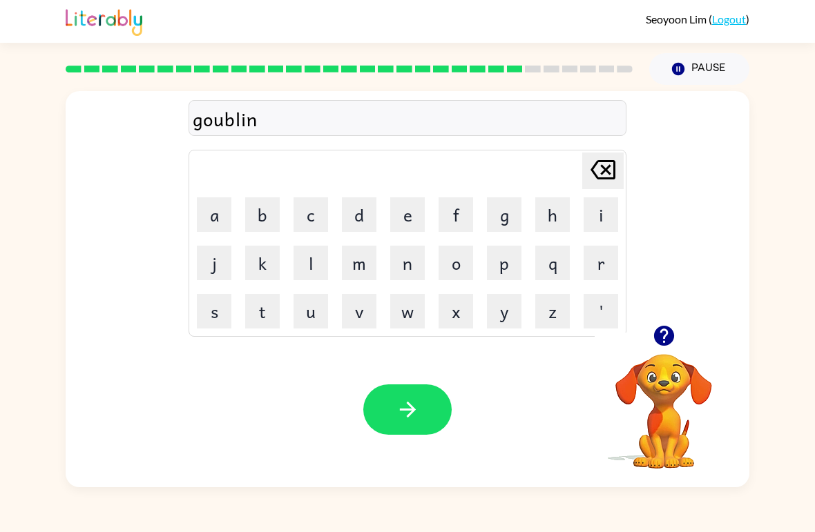
click at [429, 415] on button "button" at bounding box center [407, 410] width 88 height 50
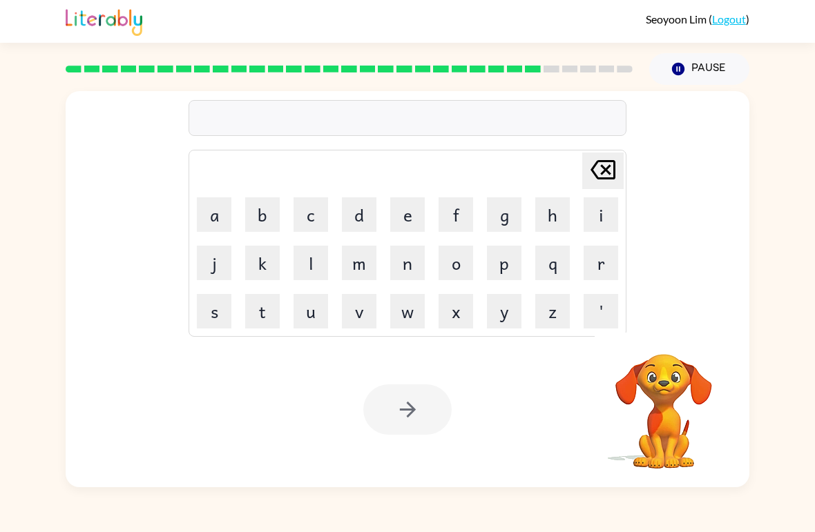
click at [796, 177] on div "[PERSON_NAME] last character input a b c d e f g h i j k l m n o p q r s t u v …" at bounding box center [407, 286] width 815 height 402
click at [496, 226] on button "g" at bounding box center [504, 214] width 35 height 35
click at [454, 265] on button "o" at bounding box center [455, 263] width 35 height 35
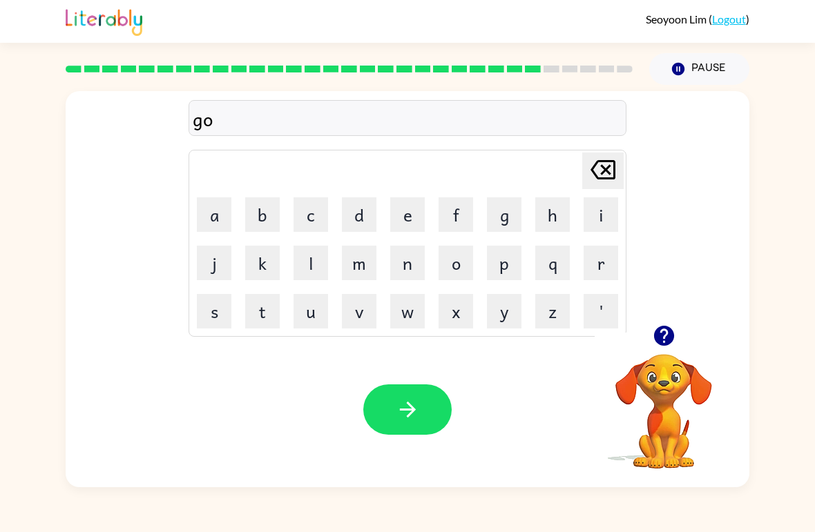
click at [364, 316] on button "v" at bounding box center [359, 311] width 35 height 35
click at [413, 220] on button "e" at bounding box center [407, 214] width 35 height 35
click at [599, 268] on button "r" at bounding box center [600, 263] width 35 height 35
click at [359, 265] on button "m" at bounding box center [359, 263] width 35 height 35
click at [411, 220] on button "e" at bounding box center [407, 214] width 35 height 35
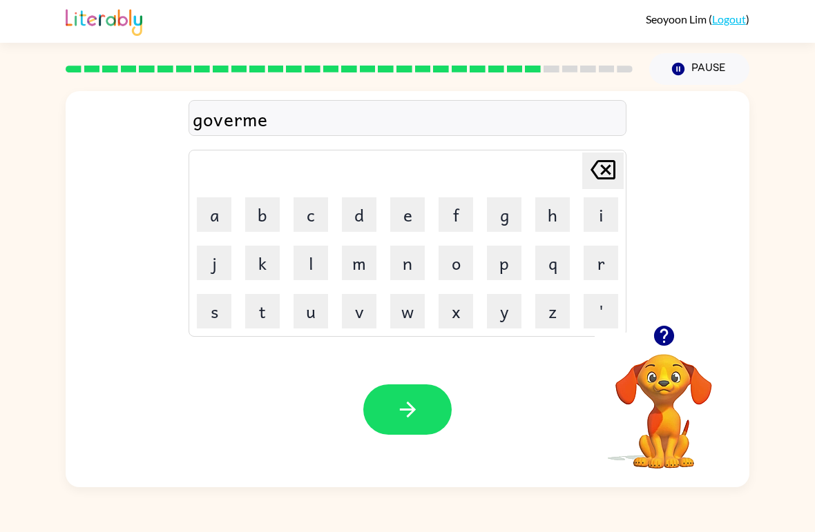
click at [218, 223] on button "a" at bounding box center [214, 214] width 35 height 35
click at [399, 262] on button "n" at bounding box center [407, 263] width 35 height 35
click at [269, 313] on button "t" at bounding box center [262, 311] width 35 height 35
click at [405, 403] on icon "button" at bounding box center [408, 410] width 24 height 24
click at [216, 309] on button "s" at bounding box center [214, 311] width 35 height 35
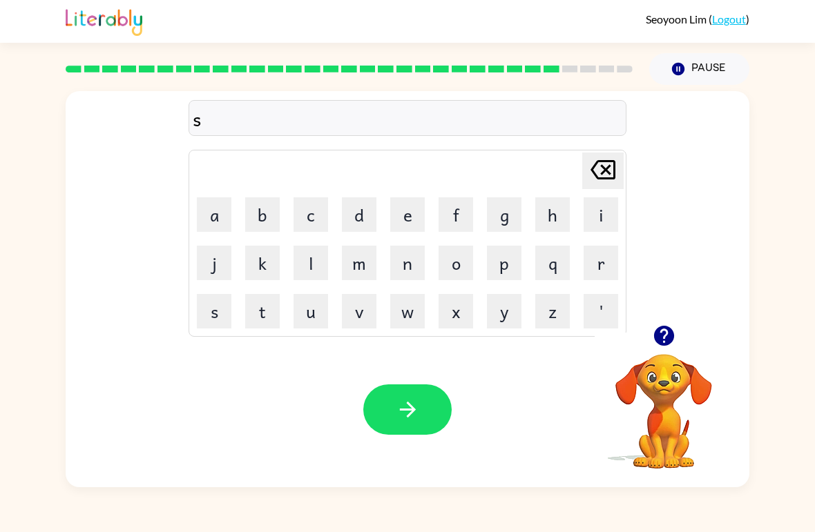
click at [251, 324] on button "t" at bounding box center [262, 311] width 35 height 35
click at [593, 267] on button "r" at bounding box center [600, 263] width 35 height 35
click at [211, 215] on button "a" at bounding box center [214, 214] width 35 height 35
click at [402, 270] on button "n" at bounding box center [407, 263] width 35 height 35
click at [401, 220] on button "e" at bounding box center [407, 214] width 35 height 35
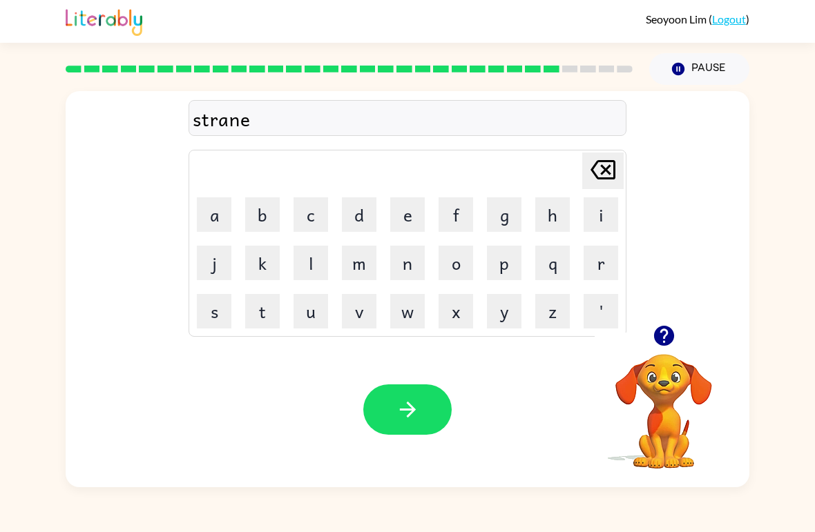
click at [427, 393] on button "button" at bounding box center [407, 410] width 88 height 50
click at [215, 321] on button "s" at bounding box center [214, 311] width 35 height 35
click at [561, 213] on button "h" at bounding box center [552, 214] width 35 height 35
click at [217, 217] on button "a" at bounding box center [214, 214] width 35 height 35
click at [504, 269] on button "p" at bounding box center [504, 263] width 35 height 35
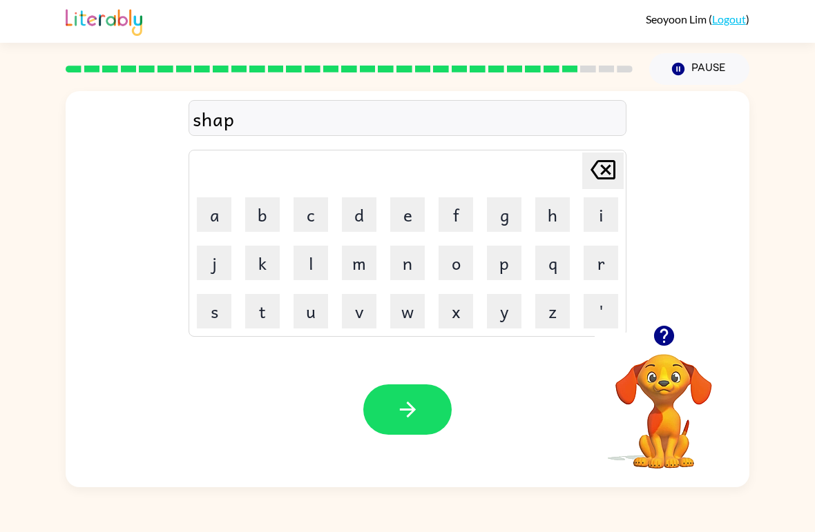
click at [409, 220] on button "e" at bounding box center [407, 214] width 35 height 35
click at [414, 414] on icon "button" at bounding box center [408, 410] width 24 height 24
click at [409, 224] on button "e" at bounding box center [407, 214] width 35 height 35
click at [448, 318] on button "x" at bounding box center [455, 311] width 35 height 35
click at [317, 264] on button "l" at bounding box center [310, 263] width 35 height 35
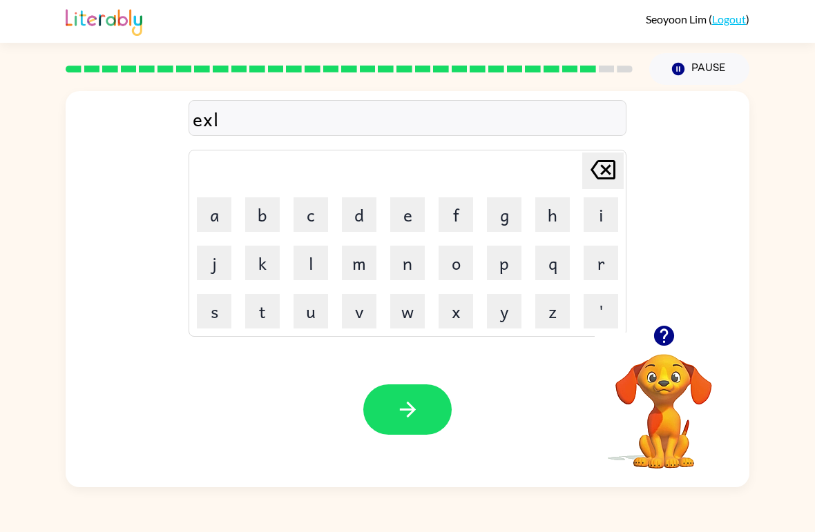
click at [602, 215] on button "i" at bounding box center [600, 214] width 35 height 35
click at [414, 213] on button "e" at bounding box center [407, 214] width 35 height 35
click at [402, 264] on button "n" at bounding box center [407, 263] width 35 height 35
click at [259, 313] on button "t" at bounding box center [262, 311] width 35 height 35
click at [425, 416] on button "button" at bounding box center [407, 410] width 88 height 50
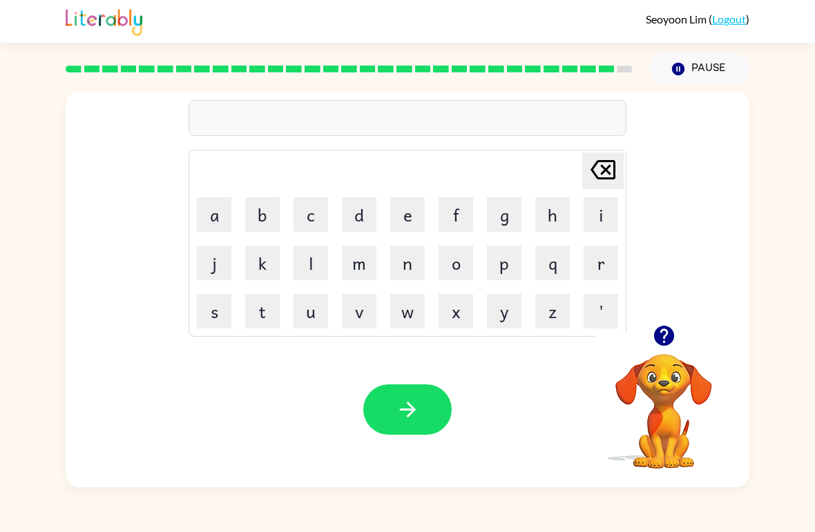
click at [199, 265] on button "j" at bounding box center [214, 263] width 35 height 35
click at [449, 277] on button "o" at bounding box center [455, 263] width 35 height 35
click at [258, 221] on button "b" at bounding box center [262, 214] width 35 height 35
click at [594, 222] on button "i" at bounding box center [600, 214] width 35 height 35
click at [504, 218] on button "g" at bounding box center [504, 214] width 35 height 35
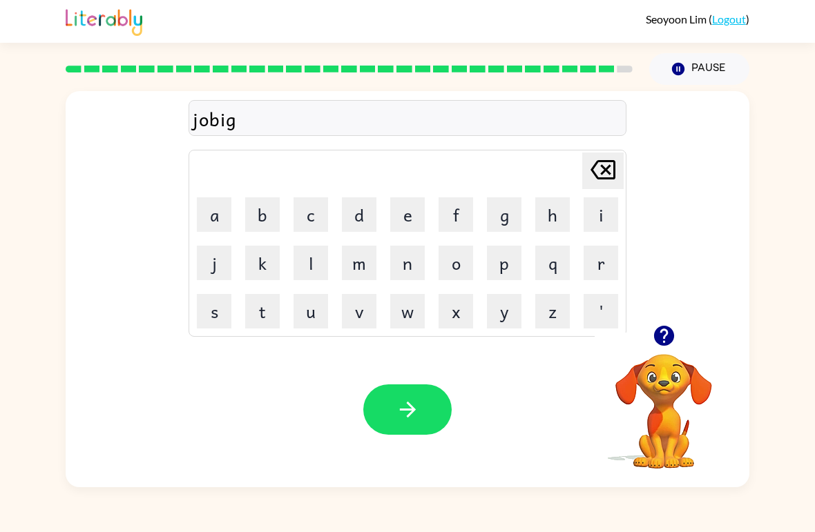
click at [416, 214] on button "e" at bounding box center [407, 214] width 35 height 35
click at [601, 266] on button "r" at bounding box center [600, 263] width 35 height 35
click at [420, 402] on button "button" at bounding box center [407, 410] width 88 height 50
